Goal: Task Accomplishment & Management: Manage account settings

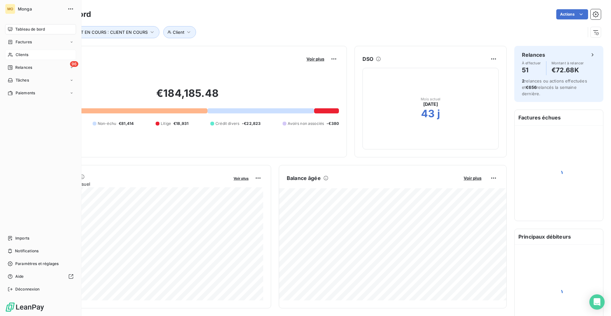
click at [16, 55] on span "Clients" at bounding box center [22, 55] width 13 height 6
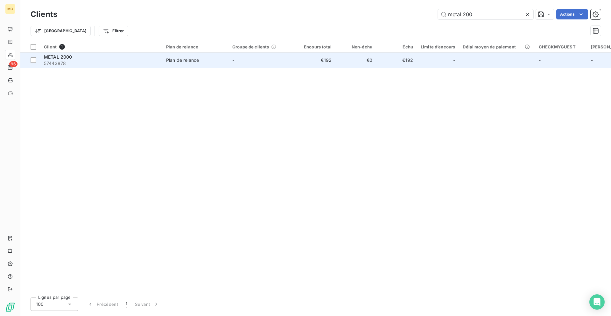
type input "metal 200"
click at [296, 57] on td "€192" at bounding box center [315, 60] width 41 height 15
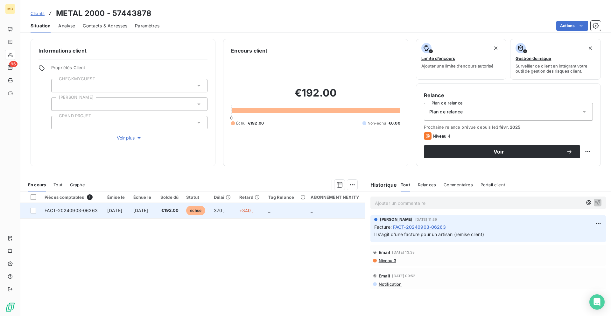
click at [156, 215] on td "3 oct. 2024" at bounding box center [143, 210] width 26 height 15
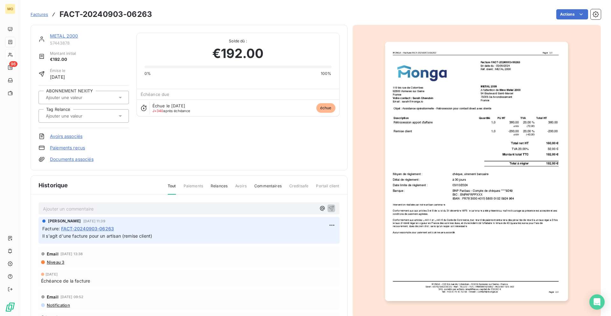
click at [501, 118] on img "button" at bounding box center [476, 171] width 183 height 259
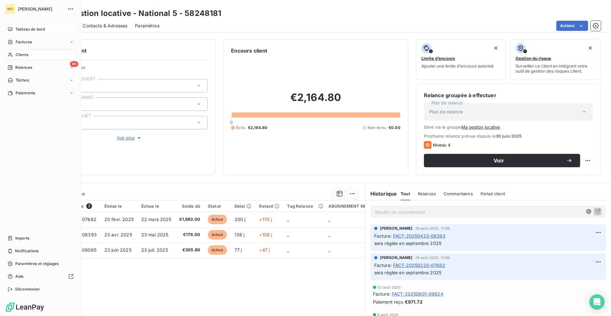
click at [12, 28] on icon at bounding box center [10, 29] width 5 height 5
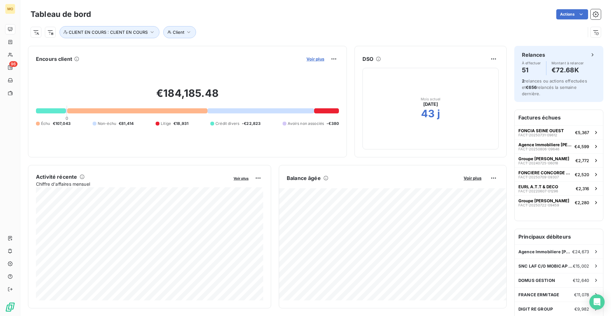
click at [320, 61] on span "Voir plus" at bounding box center [315, 58] width 18 height 5
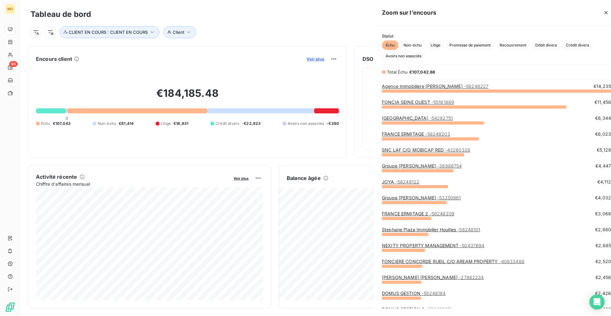
scroll to position [225, 244]
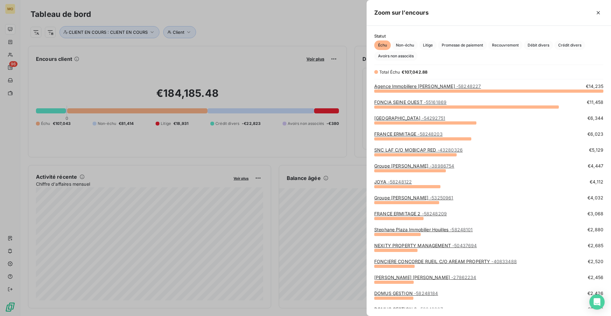
click at [400, 85] on link "Agence Immobiliere [PERSON_NAME] - 58248227" at bounding box center [427, 85] width 107 height 5
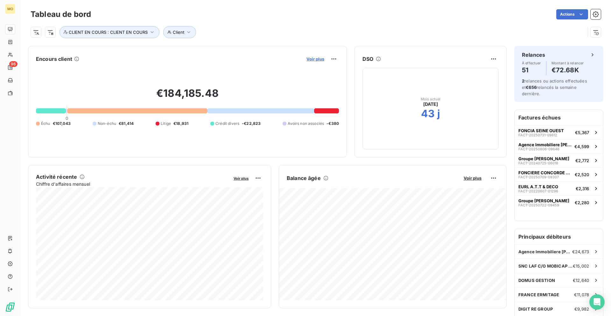
click at [318, 58] on span "Voir plus" at bounding box center [315, 58] width 18 height 5
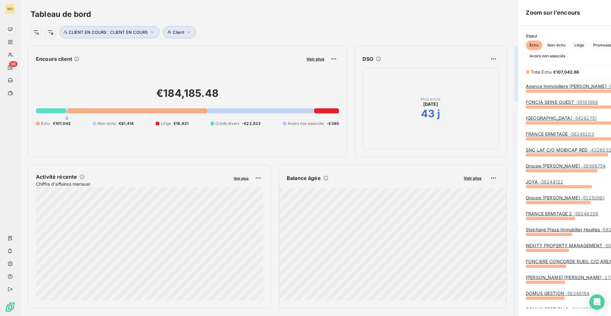
scroll to position [316, 244]
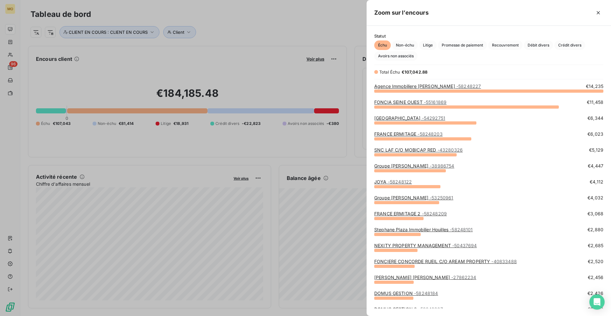
click at [412, 117] on link "[GEOGRAPHIC_DATA] - 54292751" at bounding box center [409, 117] width 71 height 5
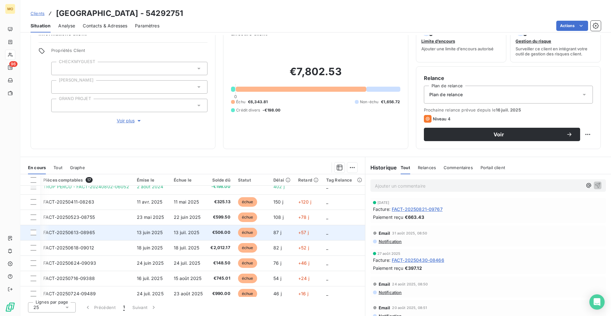
scroll to position [0, 1]
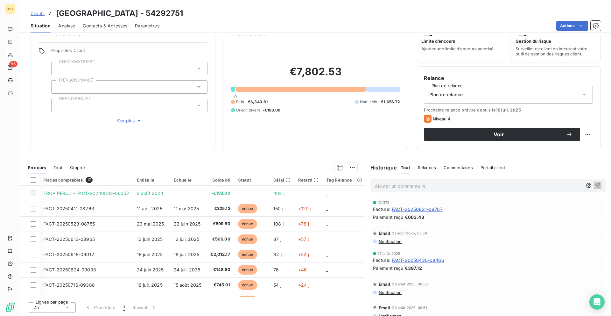
click at [103, 30] on div "Contacts & Adresses" at bounding box center [105, 25] width 45 height 13
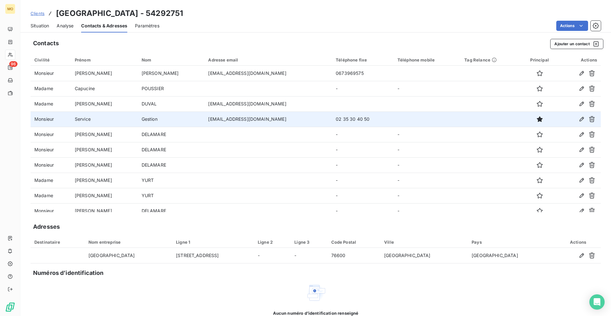
click at [204, 123] on td "[EMAIL_ADDRESS][DOMAIN_NAME]" at bounding box center [268, 118] width 128 height 15
click at [204, 121] on td "[EMAIL_ADDRESS][DOMAIN_NAME]" at bounding box center [268, 118] width 128 height 15
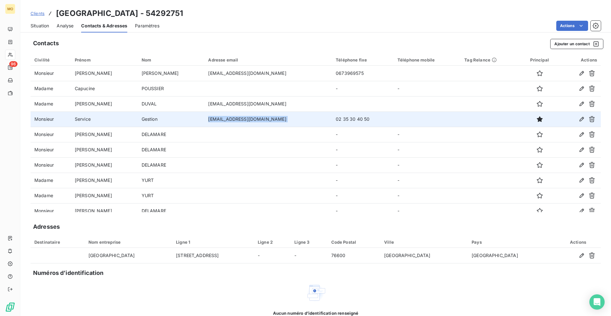
copy td "[EMAIL_ADDRESS][DOMAIN_NAME]"
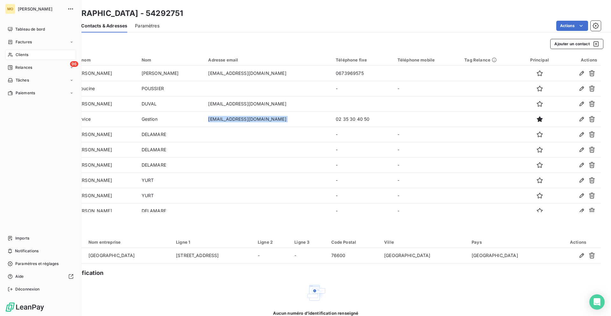
click at [9, 52] on div "Clients" at bounding box center [40, 55] width 71 height 10
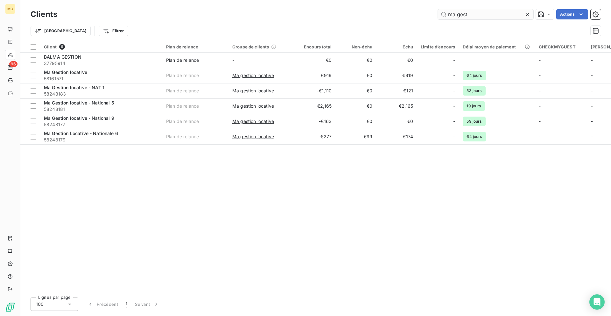
click at [467, 12] on input "ma gest" at bounding box center [485, 14] width 95 height 10
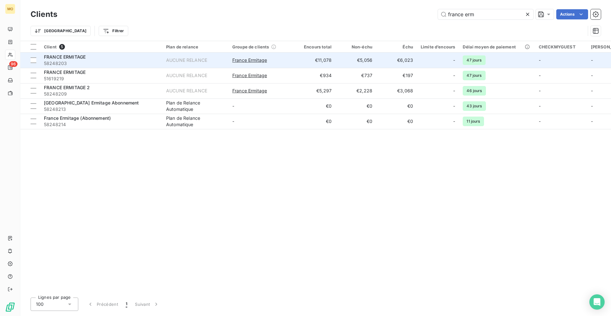
type input "france erm"
click at [99, 61] on span "58248203" at bounding box center [101, 63] width 115 height 6
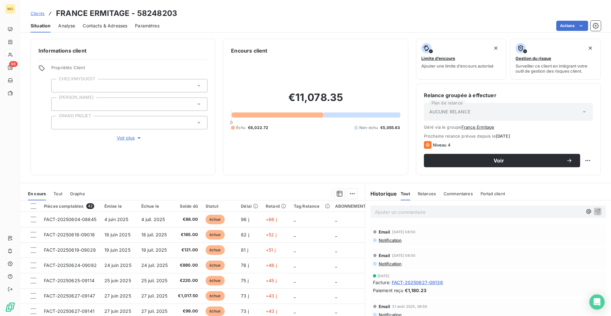
click at [109, 31] on div "Contacts & Adresses" at bounding box center [105, 25] width 45 height 13
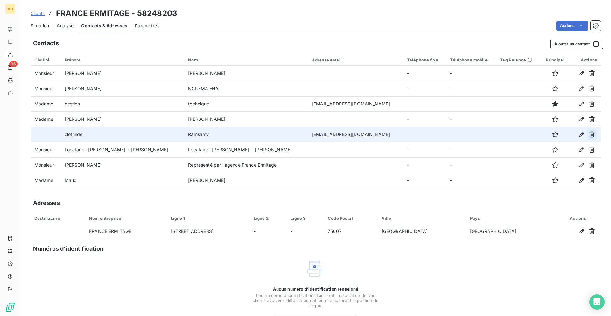
click at [593, 135] on icon "button" at bounding box center [592, 134] width 6 height 6
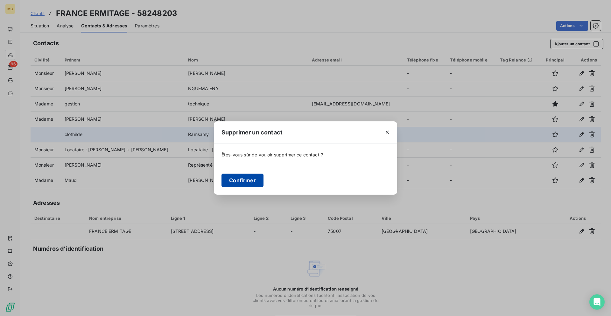
click at [246, 183] on button "Confirmer" at bounding box center [243, 179] width 42 height 13
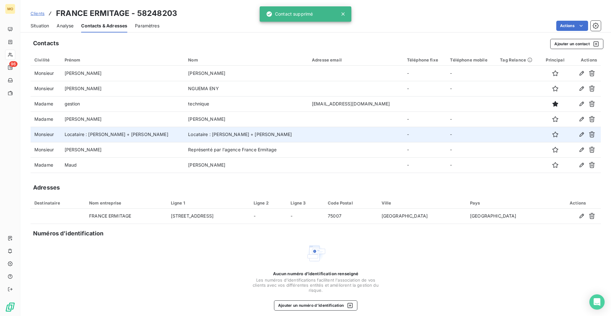
click at [565, 50] on div "Contacts Ajouter un contact Civilité Prénom Nom Adresse email Téléphone fixe Té…" at bounding box center [315, 177] width 591 height 285
click at [565, 44] on button "Ajouter un contact" at bounding box center [576, 44] width 53 height 10
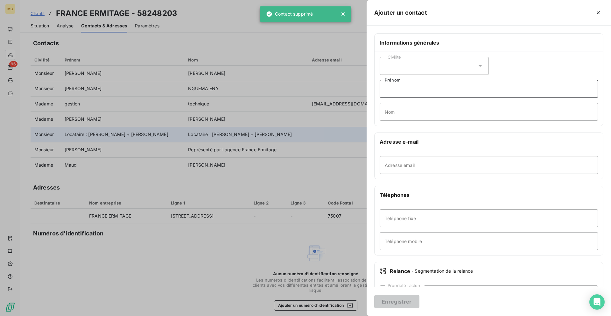
click at [406, 97] on input "Prénom" at bounding box center [489, 89] width 218 height 18
click at [398, 161] on input "Adresse email" at bounding box center [489, 165] width 218 height 18
paste input "[EMAIL_ADDRESS][DOMAIN_NAME]"
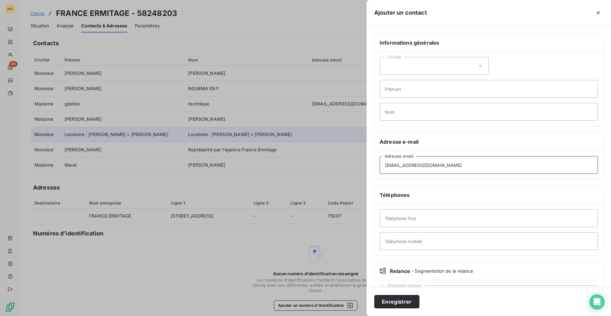
type input "[EMAIL_ADDRESS][DOMAIN_NAME]"
click at [409, 92] on input "Prénom" at bounding box center [489, 89] width 218 height 18
type input "mettre en copie pour relance"
click at [404, 107] on input "Nom" at bounding box center [489, 112] width 218 height 18
type input "intervention"
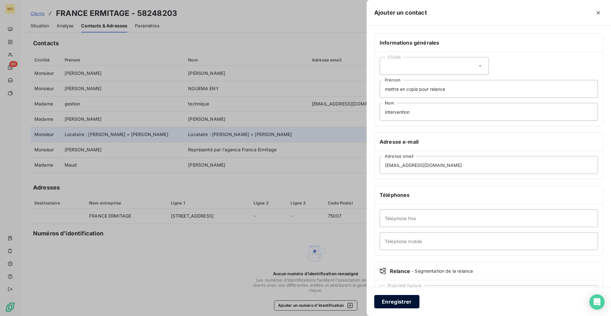
click at [393, 302] on button "Enregistrer" at bounding box center [396, 301] width 45 height 13
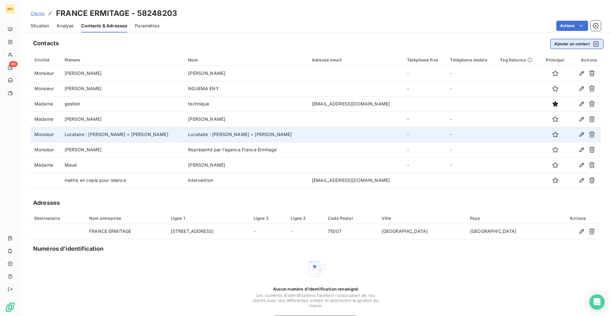
click at [567, 43] on button "Ajouter un contact" at bounding box center [576, 44] width 53 height 10
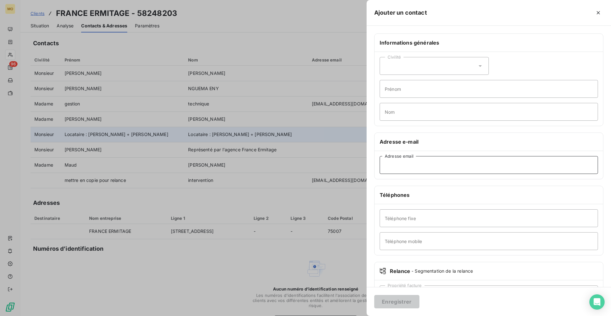
click at [393, 165] on input "Adresse email" at bounding box center [489, 165] width 218 height 18
paste input "[EMAIL_ADDRESS][PERSON_NAME][DOMAIN_NAME]"
type input "[EMAIL_ADDRESS][PERSON_NAME][DOMAIN_NAME]"
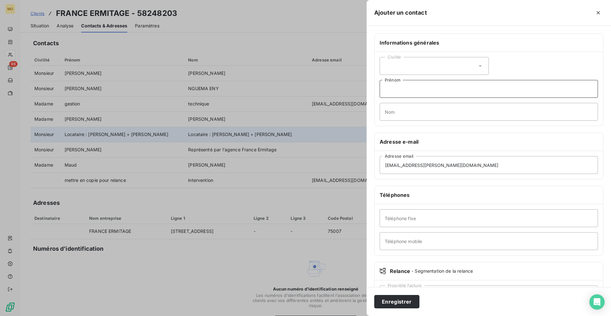
click at [420, 82] on input "Prénom" at bounding box center [489, 89] width 218 height 18
click at [437, 88] on input "mettre en cc des relances interv" at bounding box center [489, 89] width 218 height 18
type input "mettre en cc des relances interv"
click at [398, 298] on button "Enregistrer" at bounding box center [396, 301] width 45 height 13
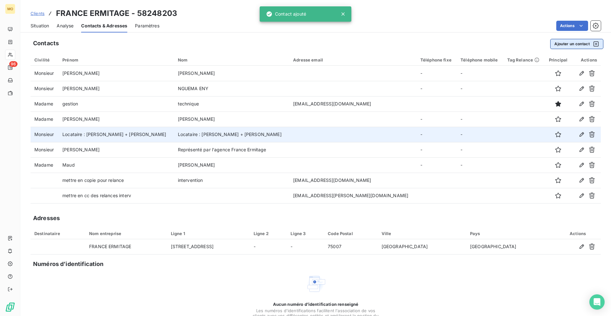
click at [566, 41] on button "Ajouter un contact" at bounding box center [576, 44] width 53 height 10
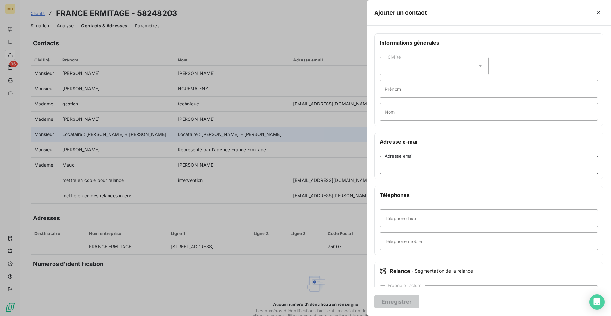
click at [412, 161] on input "Adresse email" at bounding box center [489, 165] width 218 height 18
paste input "[PERSON_NAME][EMAIL_ADDRESS][DOMAIN_NAME]"
type input "[PERSON_NAME][EMAIL_ADDRESS][DOMAIN_NAME]"
click at [405, 84] on input "Prénom" at bounding box center [489, 89] width 218 height 18
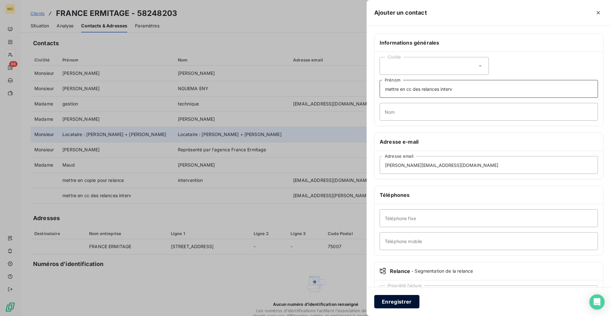
type input "mettre en cc des relances interv"
click at [388, 304] on button "Enregistrer" at bounding box center [396, 301] width 45 height 13
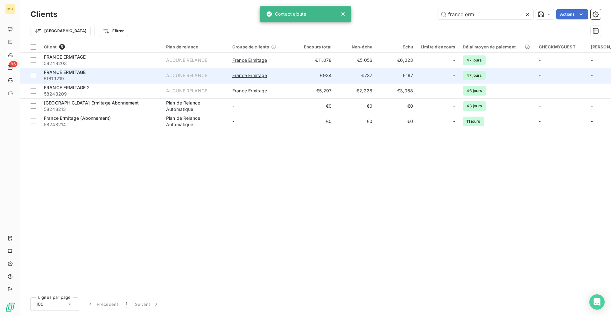
click at [119, 76] on span "51619219" at bounding box center [101, 78] width 115 height 6
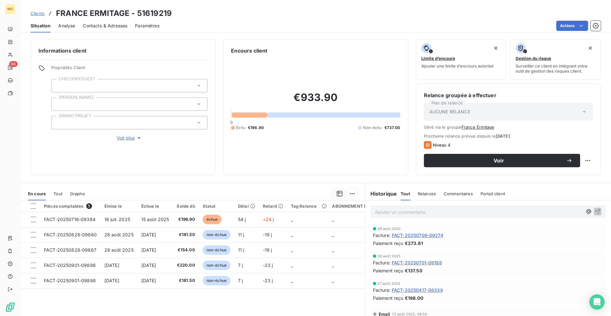
click at [117, 20] on div "Contacts & Adresses" at bounding box center [105, 25] width 45 height 13
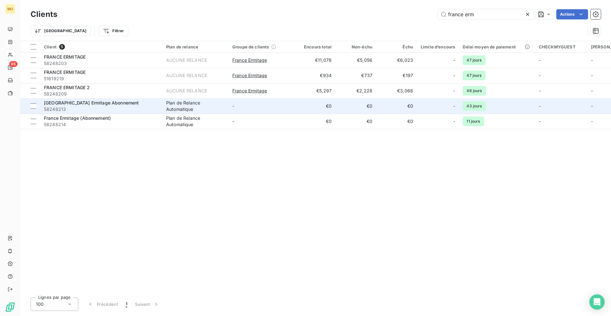
click at [122, 106] on span "58248213" at bounding box center [101, 109] width 115 height 6
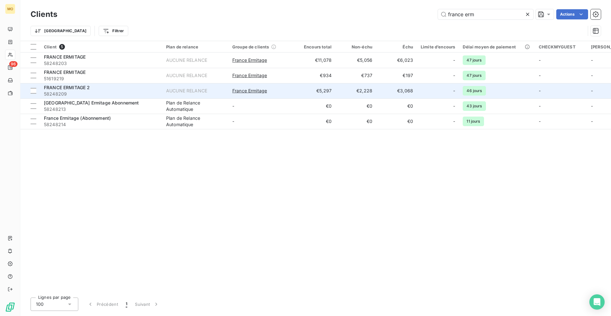
click at [115, 87] on div "FRANCE ERMITAGE 2" at bounding box center [101, 87] width 115 height 6
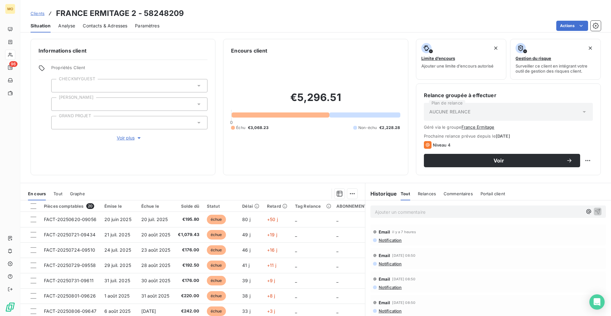
click at [98, 20] on div "Contacts & Adresses" at bounding box center [105, 25] width 45 height 13
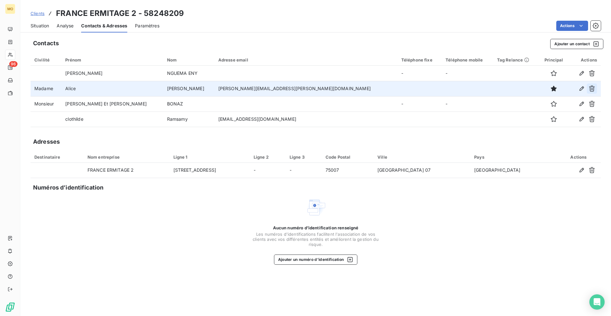
click at [591, 88] on icon "button" at bounding box center [592, 88] width 6 height 6
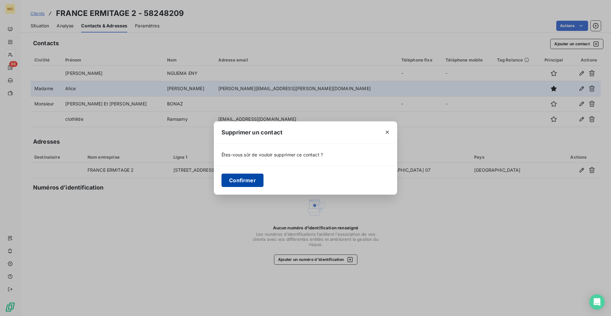
click at [251, 177] on button "Confirmer" at bounding box center [243, 179] width 42 height 13
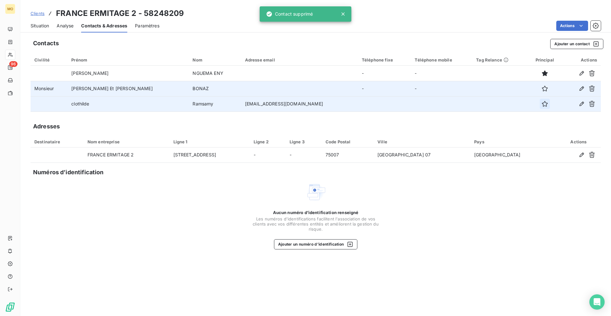
click at [542, 102] on icon "button" at bounding box center [545, 104] width 6 height 6
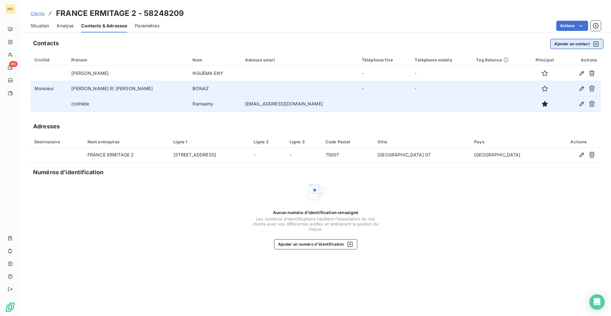
click at [564, 42] on button "Ajouter un contact" at bounding box center [576, 44] width 53 height 10
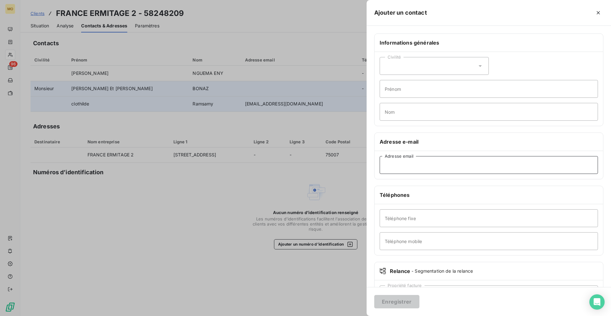
click at [400, 164] on input "Adresse email" at bounding box center [489, 165] width 218 height 18
click at [397, 162] on input "Adresse email" at bounding box center [489, 165] width 218 height 18
paste input "[EMAIL_ADDRESS][DOMAIN_NAME]"
type input "[EMAIL_ADDRESS][DOMAIN_NAME]"
click at [404, 220] on input "Téléphone fixe" at bounding box center [489, 218] width 218 height 18
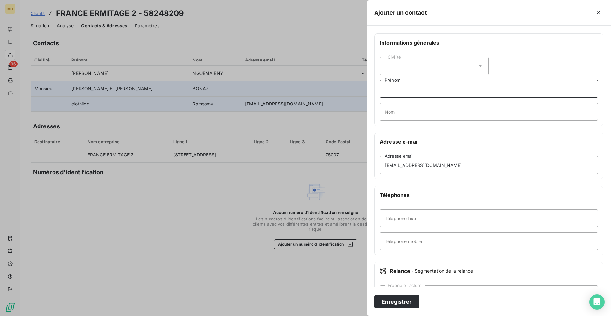
click at [405, 92] on input "Prénom" at bounding box center [489, 89] width 218 height 18
type input "adresse interv principal"
click at [384, 303] on button "Enregistrer" at bounding box center [396, 301] width 45 height 13
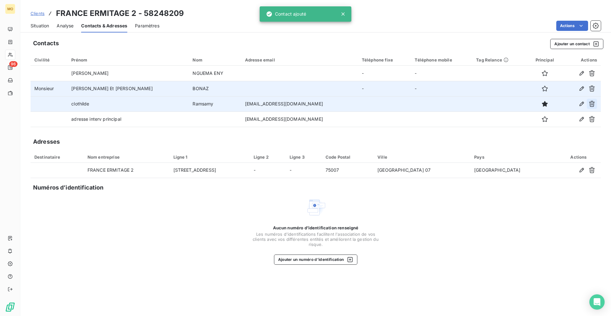
click at [593, 104] on icon "button" at bounding box center [592, 104] width 6 height 6
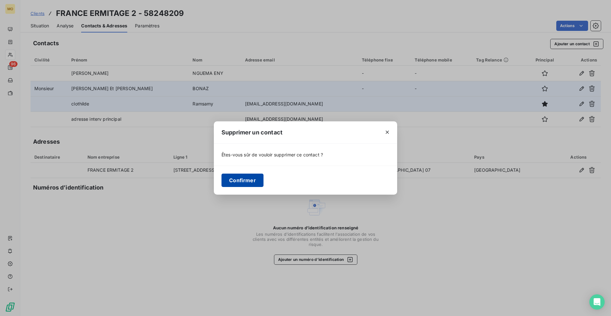
click at [254, 179] on button "Confirmer" at bounding box center [243, 179] width 42 height 13
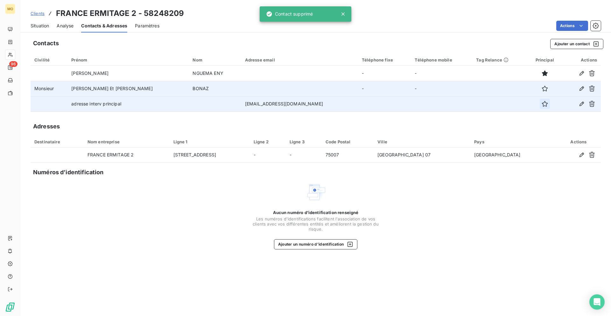
click at [542, 103] on icon "button" at bounding box center [545, 104] width 6 height 6
click at [573, 42] on button "Ajouter un contact" at bounding box center [576, 44] width 53 height 10
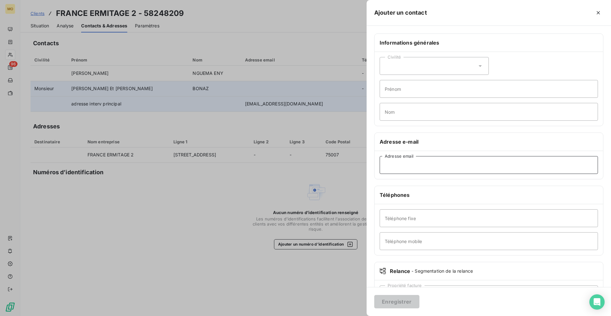
click at [410, 165] on input "Adresse email" at bounding box center [489, 165] width 218 height 18
paste input "[EMAIL_ADDRESS][PERSON_NAME][DOMAIN_NAME]"
type input "[EMAIL_ADDRESS][PERSON_NAME][DOMAIN_NAME]"
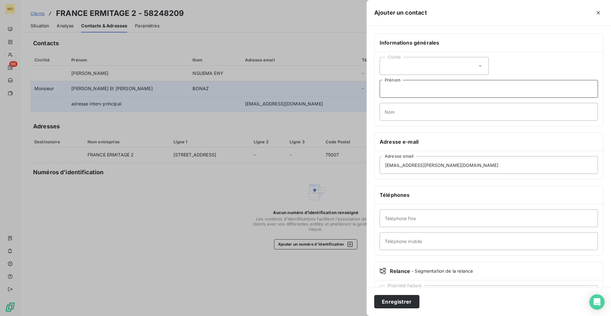
click at [402, 88] on input "Prénom" at bounding box center [489, 89] width 218 height 18
type input "cc relance interv"
click at [374, 295] on button "Enregistrer" at bounding box center [396, 301] width 45 height 13
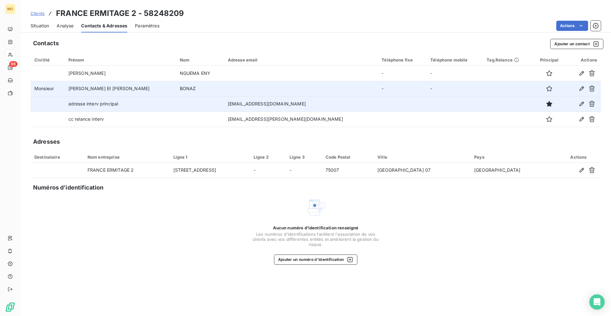
click at [44, 30] on div "Situation" at bounding box center [40, 25] width 18 height 13
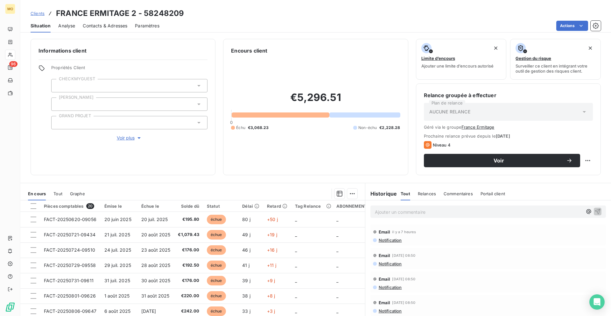
click at [116, 23] on span "Contacts & Adresses" at bounding box center [105, 26] width 45 height 6
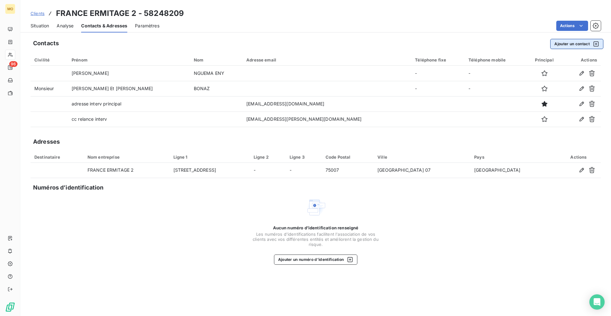
click at [569, 43] on button "Ajouter un contact" at bounding box center [576, 44] width 53 height 10
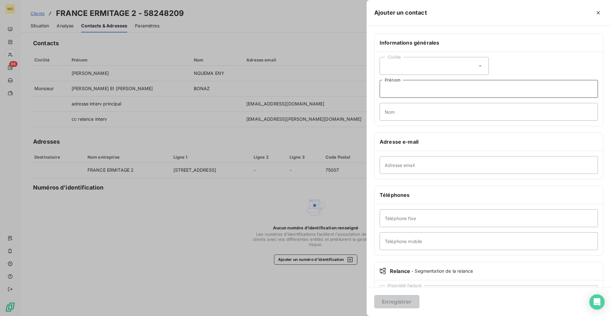
click at [427, 89] on input "Prénom" at bounding box center [489, 89] width 218 height 18
type input "cc relances interv"
click at [430, 158] on input "Adresse email" at bounding box center [489, 165] width 218 height 18
paste input "[EMAIL_ADDRESS][DOMAIN_NAME],"
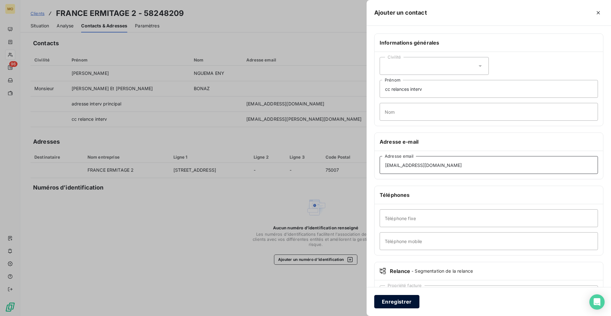
type input "[EMAIL_ADDRESS][DOMAIN_NAME]"
click at [404, 303] on button "Enregistrer" at bounding box center [396, 301] width 45 height 13
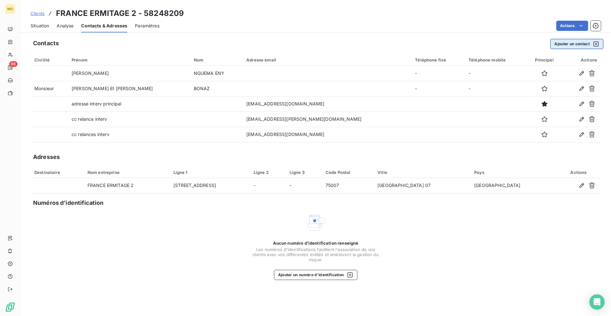
click at [570, 46] on button "Ajouter un contact" at bounding box center [576, 44] width 53 height 10
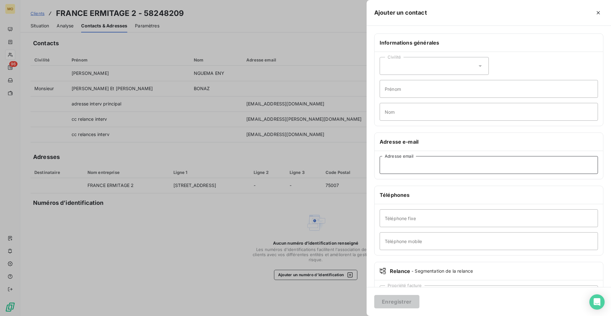
click at [401, 165] on input "Adresse email" at bounding box center [489, 165] width 218 height 18
paste input "[PERSON_NAME][EMAIL_ADDRESS][DOMAIN_NAME]"
type input "[PERSON_NAME][EMAIL_ADDRESS][DOMAIN_NAME]"
click at [407, 89] on input "Prénom" at bounding box center [489, 89] width 218 height 18
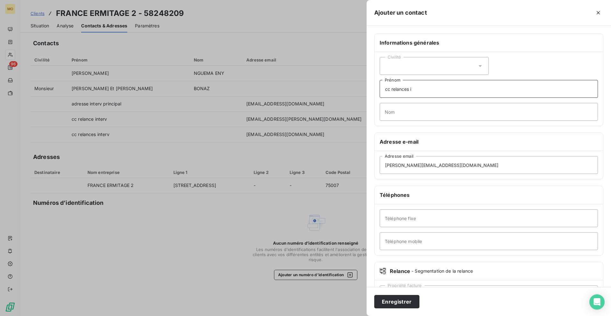
type input "cc relances interv"
click at [401, 306] on button "Enregistrer" at bounding box center [396, 301] width 45 height 13
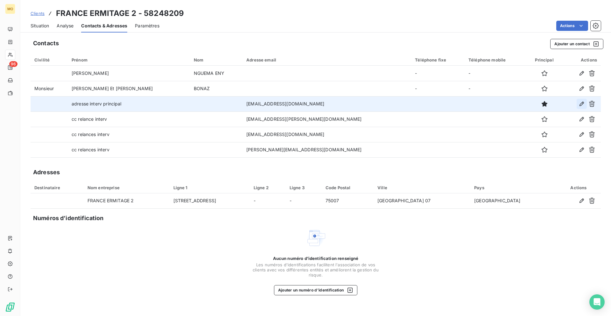
click at [583, 102] on icon "button" at bounding box center [582, 104] width 6 height 6
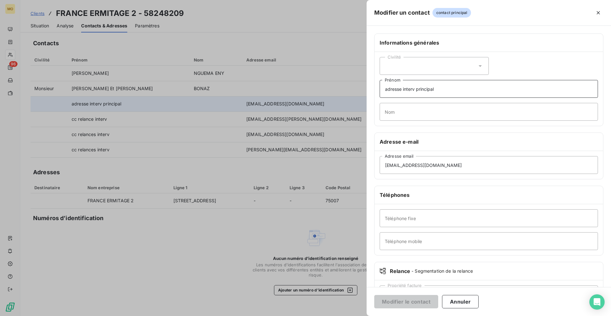
click at [395, 91] on input "adresse interv principal" at bounding box center [489, 89] width 218 height 18
type input "relances interv principal"
click at [402, 306] on button "Modifier le contact" at bounding box center [406, 301] width 64 height 13
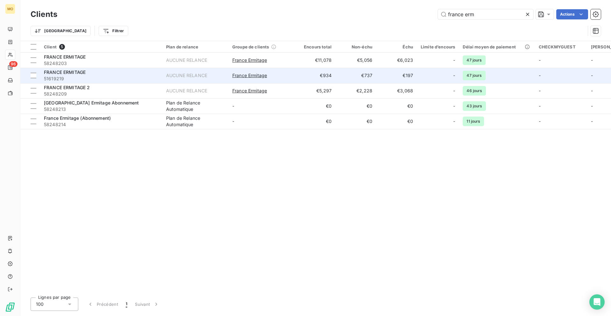
click at [116, 75] on div "FRANCE ERMITAGE" at bounding box center [101, 72] width 115 height 6
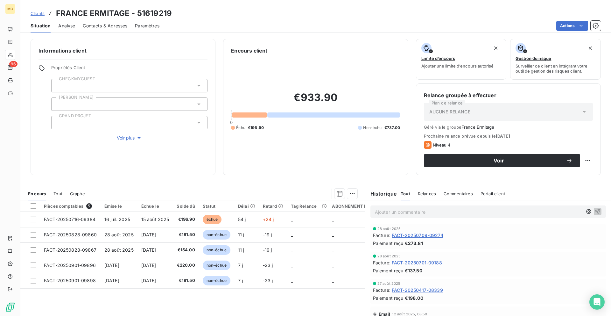
click at [112, 27] on span "Contacts & Adresses" at bounding box center [105, 26] width 45 height 6
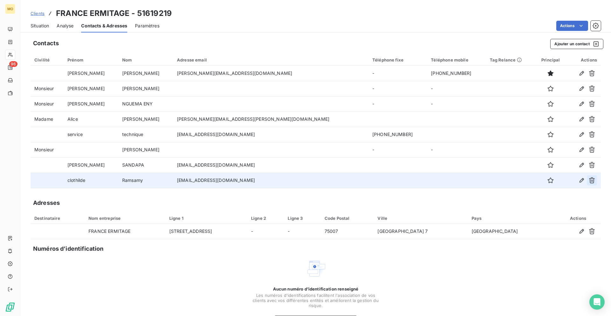
click at [592, 183] on icon "button" at bounding box center [592, 180] width 6 height 6
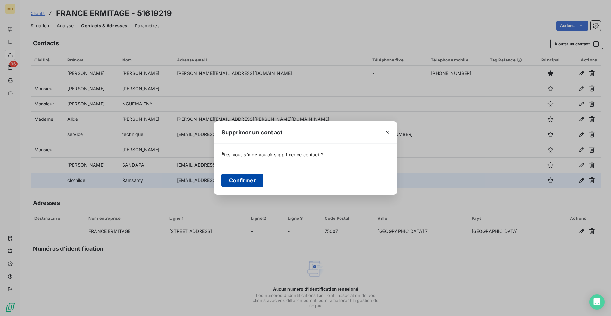
click at [246, 181] on button "Confirmer" at bounding box center [243, 179] width 42 height 13
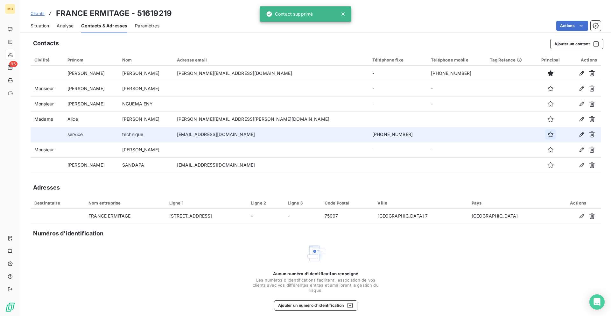
click at [548, 133] on icon "button" at bounding box center [551, 134] width 6 height 6
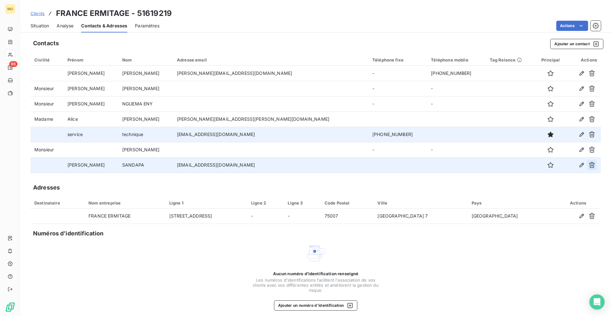
click at [591, 167] on icon "button" at bounding box center [592, 165] width 6 height 6
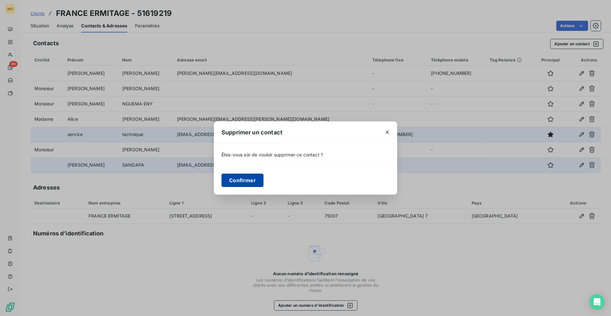
click at [250, 181] on button "Confirmer" at bounding box center [243, 179] width 42 height 13
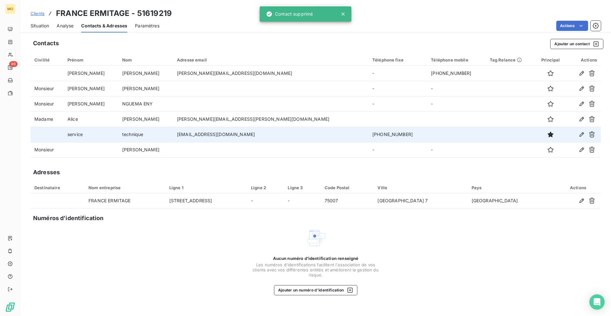
click at [41, 14] on span "Clients" at bounding box center [38, 13] width 14 height 5
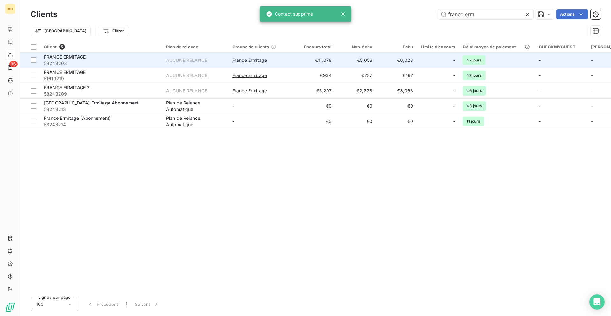
click at [125, 60] on span "58248203" at bounding box center [101, 63] width 115 height 6
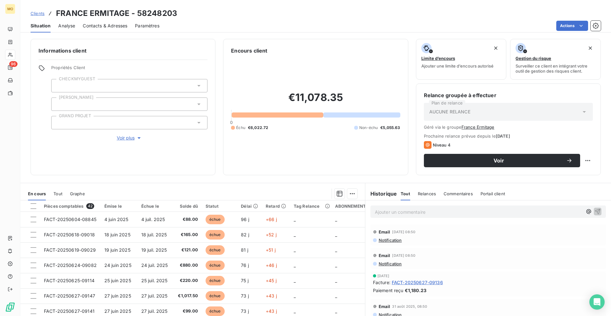
click at [114, 26] on span "Contacts & Adresses" at bounding box center [105, 26] width 45 height 6
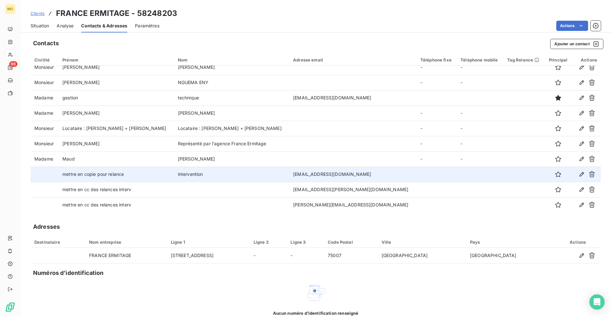
scroll to position [7, 0]
click at [580, 172] on icon "button" at bounding box center [582, 173] width 4 height 4
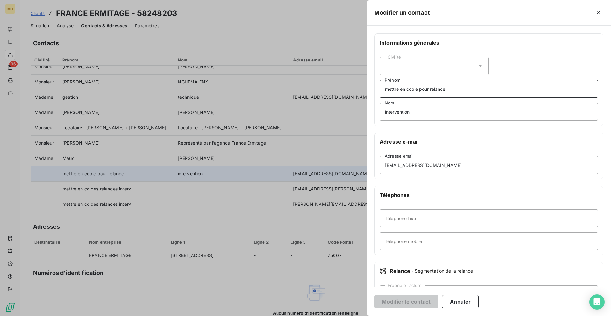
click at [398, 92] on input "mettre en copie pour relance" at bounding box center [489, 89] width 218 height 18
type input "cc relances interv"
click at [419, 89] on input "cc relances interv" at bounding box center [489, 89] width 218 height 18
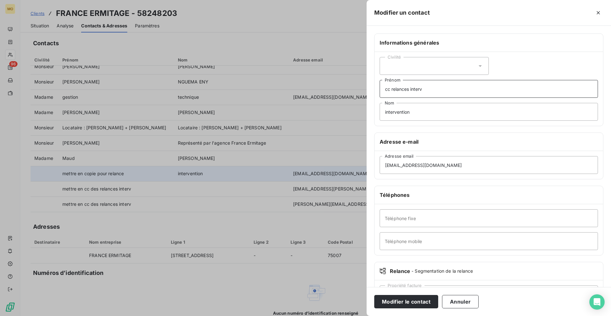
click at [419, 89] on input "cc relances interv" at bounding box center [489, 89] width 218 height 18
click at [414, 113] on input "intervention" at bounding box center [489, 112] width 218 height 18
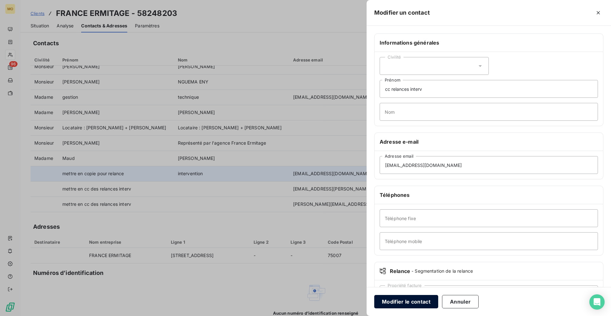
click at [407, 300] on button "Modifier le contact" at bounding box center [406, 301] width 64 height 13
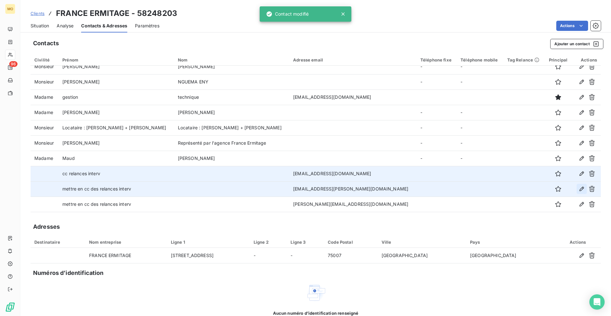
click at [579, 189] on icon "button" at bounding box center [582, 189] width 6 height 6
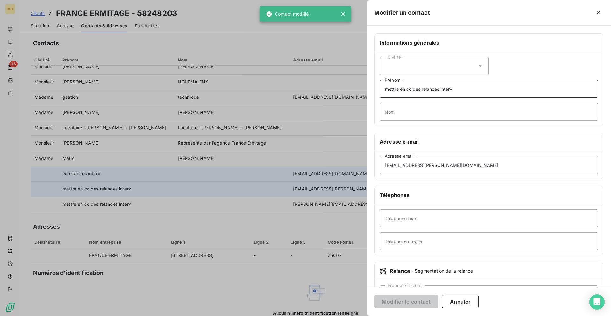
click at [424, 96] on input "mettre en cc des relances interv" at bounding box center [489, 89] width 218 height 18
paste input "cc"
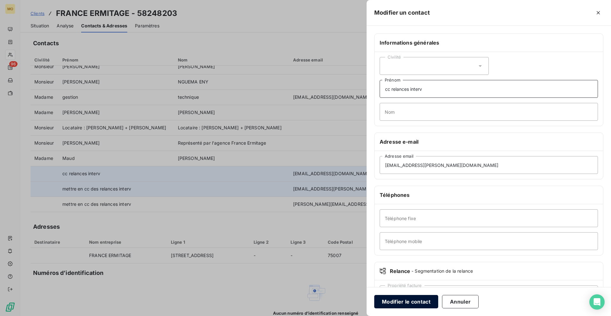
type input "cc relances interv"
click at [420, 305] on button "Modifier le contact" at bounding box center [406, 301] width 64 height 13
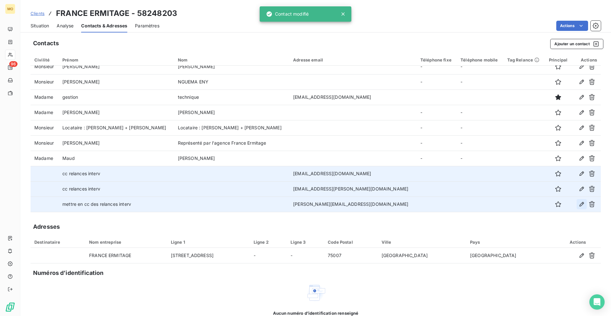
click at [579, 203] on icon "button" at bounding box center [582, 204] width 6 height 6
type input "mettre en cc des relances interv"
type input "[PERSON_NAME][EMAIL_ADDRESS][DOMAIN_NAME]"
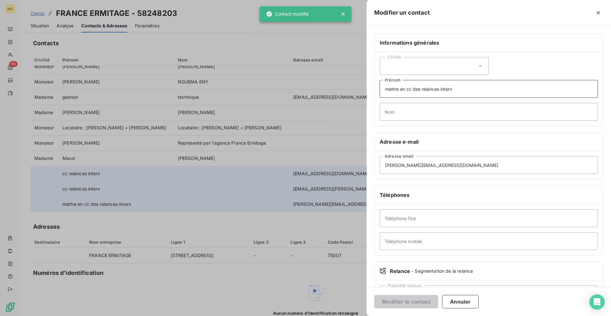
click at [414, 84] on input "mettre en cc des relances interv" at bounding box center [489, 89] width 218 height 18
paste input "cc"
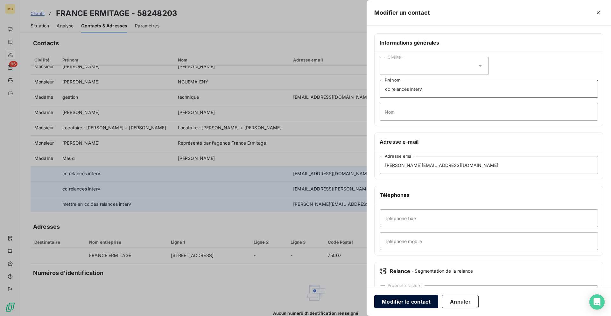
type input "cc relances interv"
click at [413, 299] on button "Modifier le contact" at bounding box center [406, 301] width 64 height 13
